Goal: Information Seeking & Learning: Learn about a topic

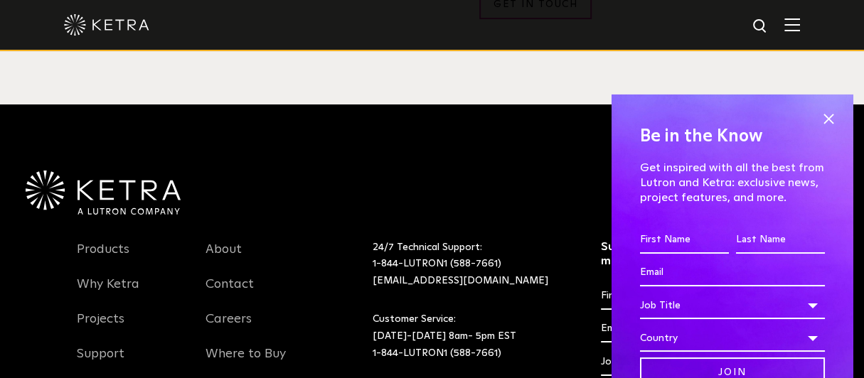
scroll to position [2747, 0]
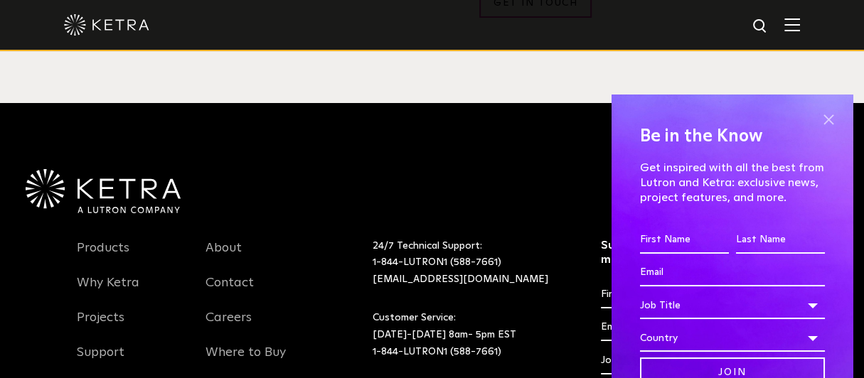
click at [819, 115] on span at bounding box center [828, 119] width 21 height 21
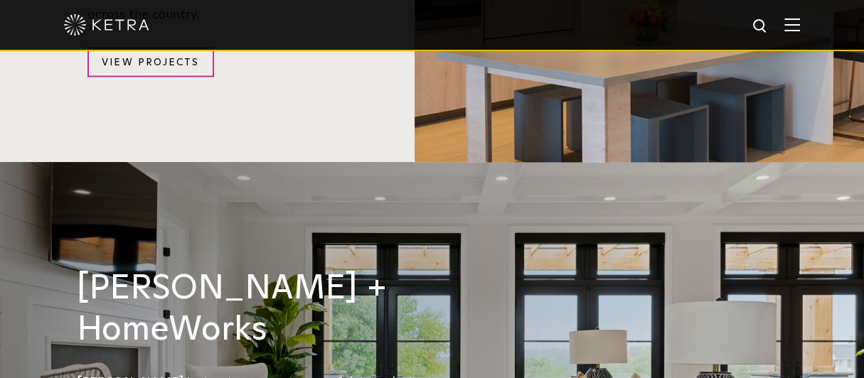
scroll to position [1493, 0]
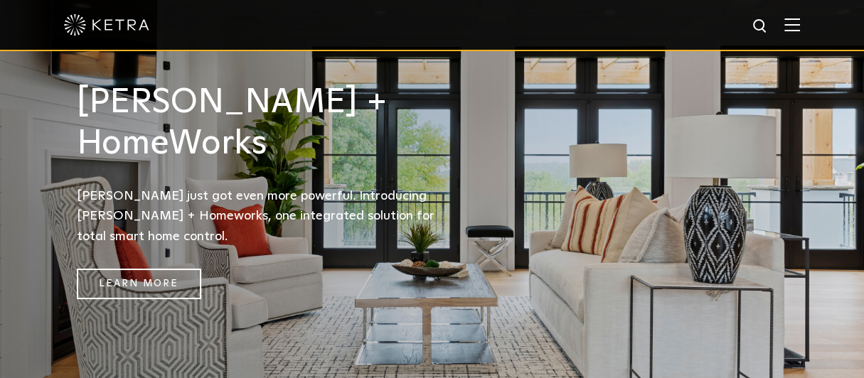
scroll to position [1698, 0]
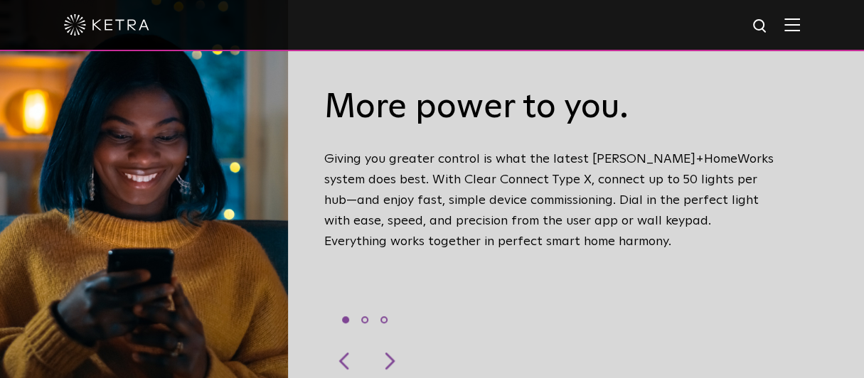
scroll to position [384, 0]
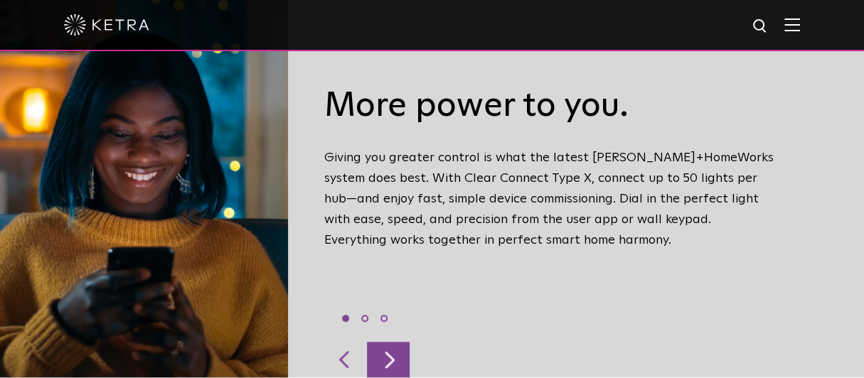
click at [395, 342] on div at bounding box center [388, 360] width 43 height 36
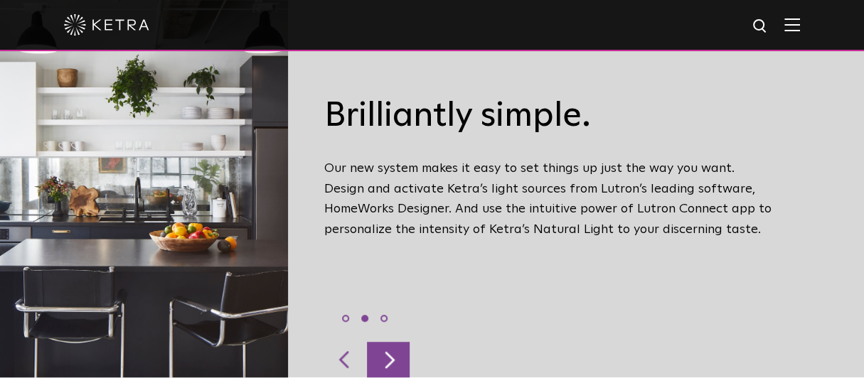
click at [395, 342] on div at bounding box center [388, 360] width 43 height 36
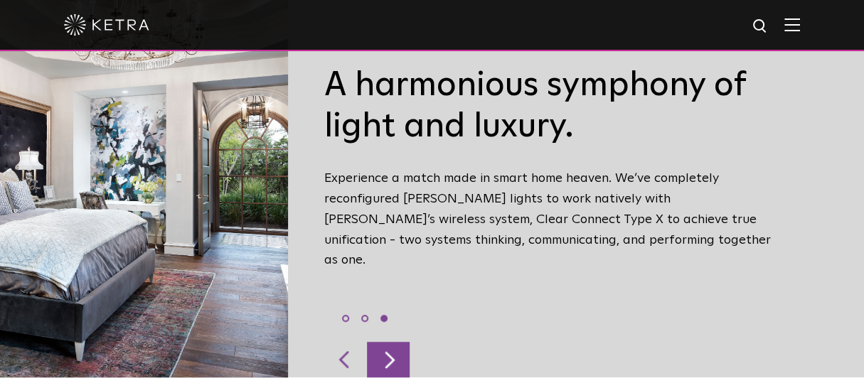
click at [395, 342] on div at bounding box center [388, 360] width 43 height 36
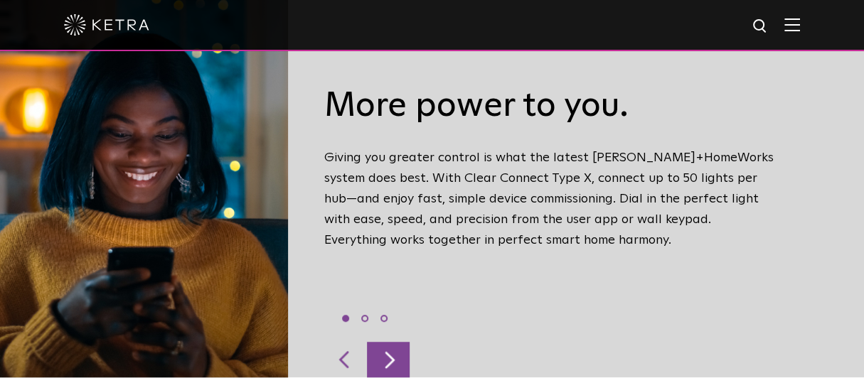
click at [395, 342] on div at bounding box center [388, 360] width 43 height 36
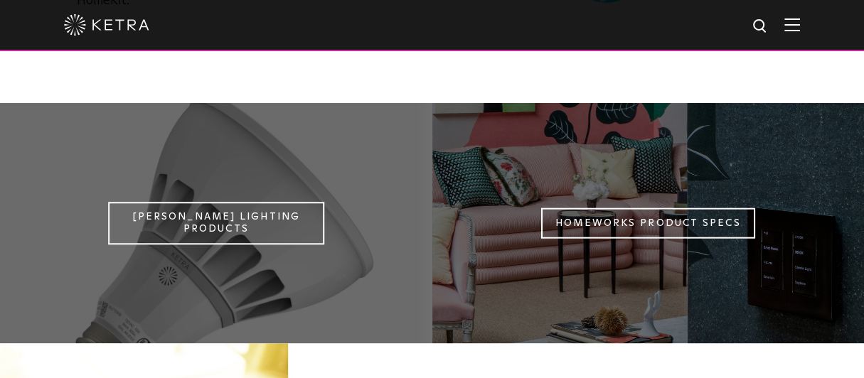
scroll to position [1033, 0]
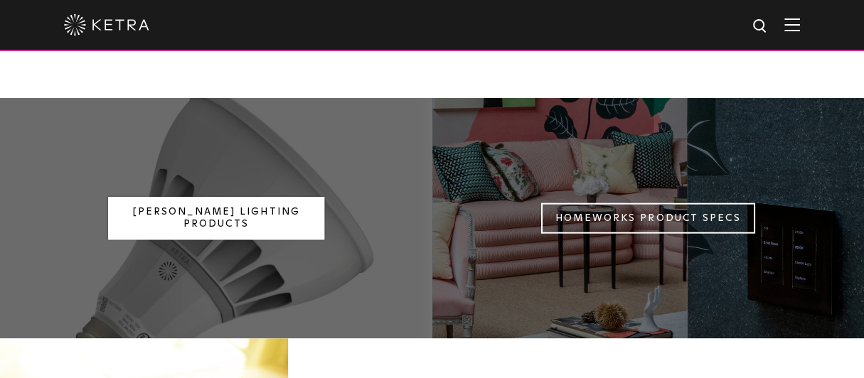
click at [254, 197] on link "[PERSON_NAME] Lighting Products" at bounding box center [216, 218] width 216 height 43
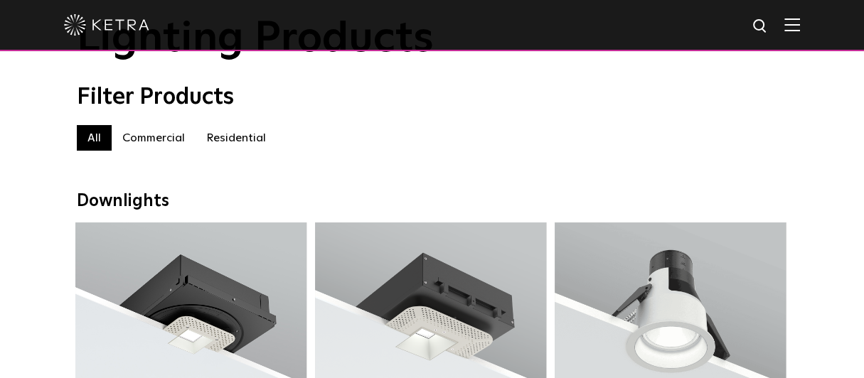
scroll to position [92, 0]
click at [237, 132] on label "Residential" at bounding box center [236, 137] width 81 height 26
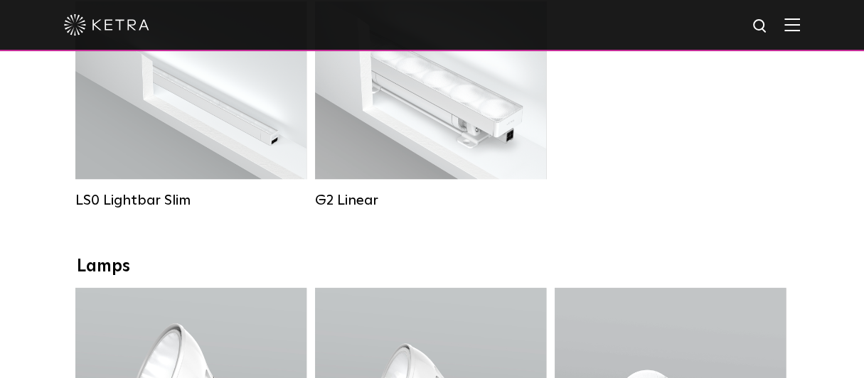
scroll to position [600, 0]
